Goal: Task Accomplishment & Management: Manage account settings

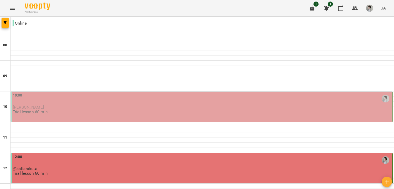
click at [65, 110] on div "10:00 [PERSON_NAME] Trial lesson 60 min" at bounding box center [202, 104] width 379 height 22
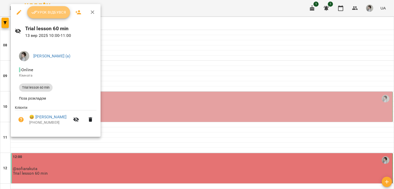
click at [53, 12] on span "Урок відбувся" at bounding box center [48, 12] width 35 height 6
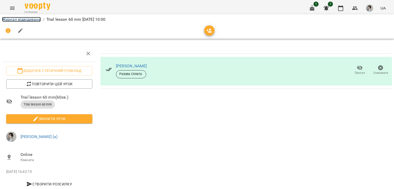
click at [21, 21] on link "Журнал відвідувань" at bounding box center [21, 19] width 39 height 5
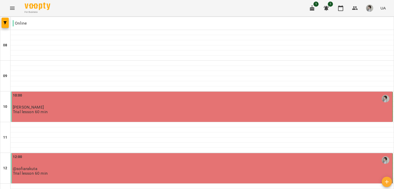
scroll to position [50, 0]
click at [101, 155] on div "12:00" at bounding box center [202, 161] width 379 height 12
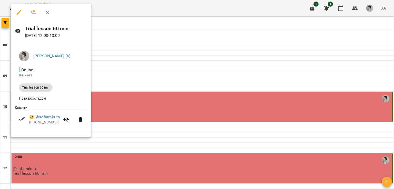
click at [132, 96] on div at bounding box center [197, 94] width 394 height 189
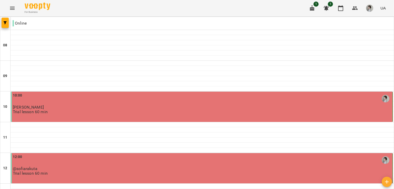
scroll to position [0, 0]
